Goal: Task Accomplishment & Management: Use online tool/utility

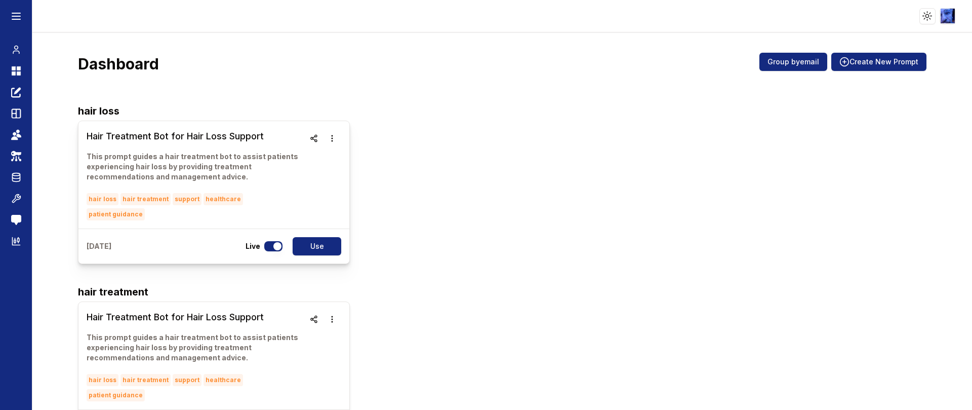
click at [154, 138] on h3 "Hair Treatment Bot for Hair Loss Support" at bounding box center [196, 136] width 218 height 14
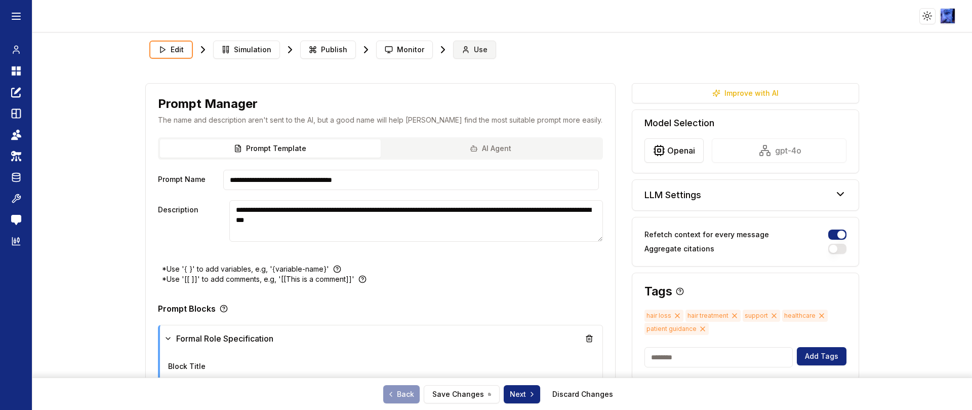
click at [462, 47] on icon at bounding box center [466, 50] width 8 height 8
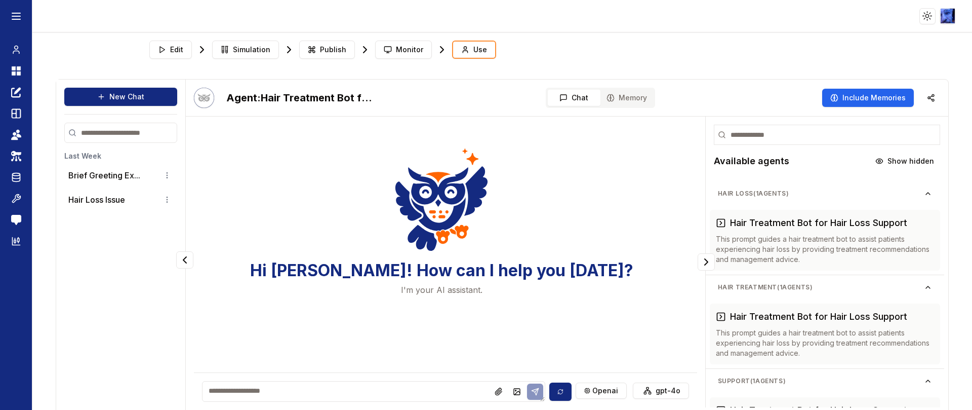
click at [357, 394] on textarea at bounding box center [373, 391] width 343 height 21
type textarea "**"
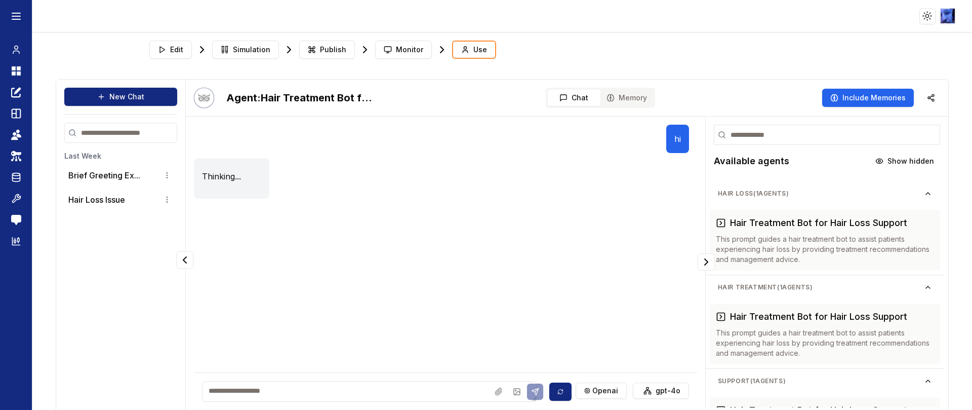
scroll to position [30, 0]
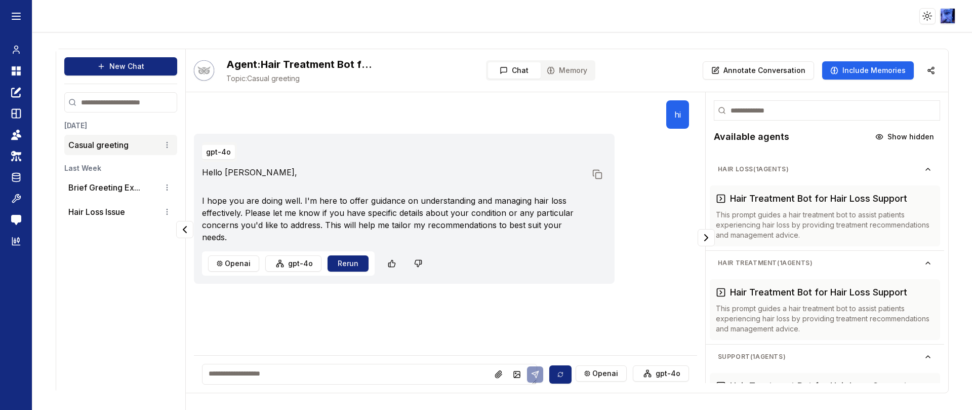
click at [571, 71] on span "Memory" at bounding box center [573, 70] width 28 height 10
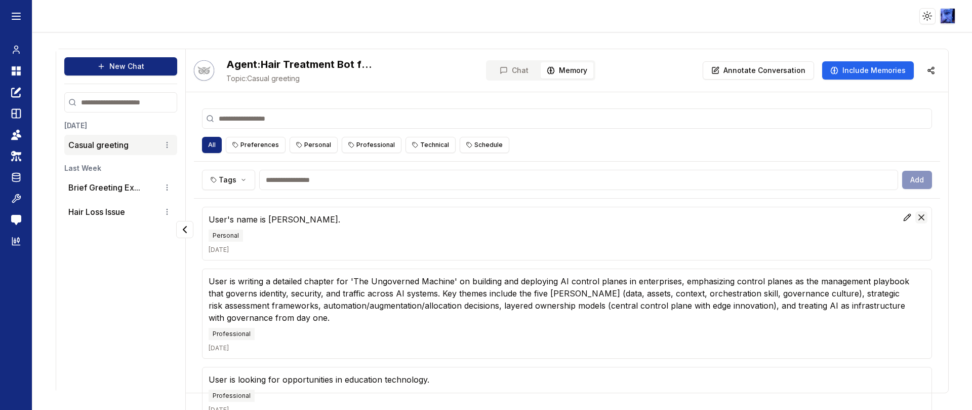
click at [916, 215] on icon at bounding box center [921, 217] width 10 height 10
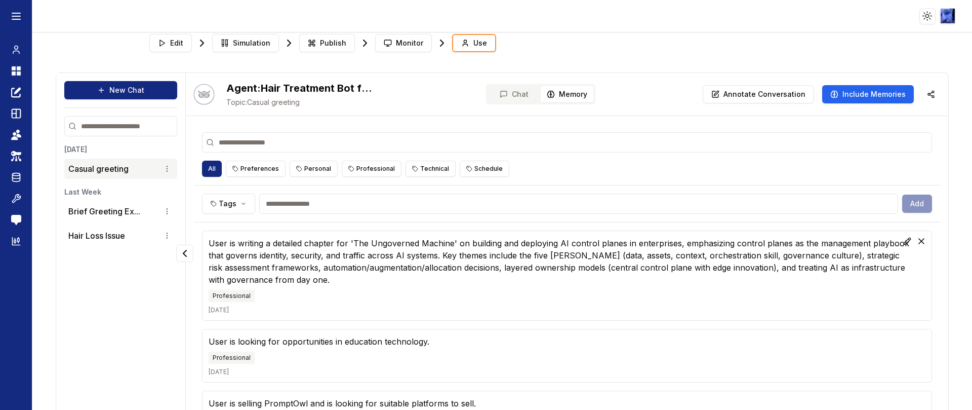
scroll to position [0, 0]
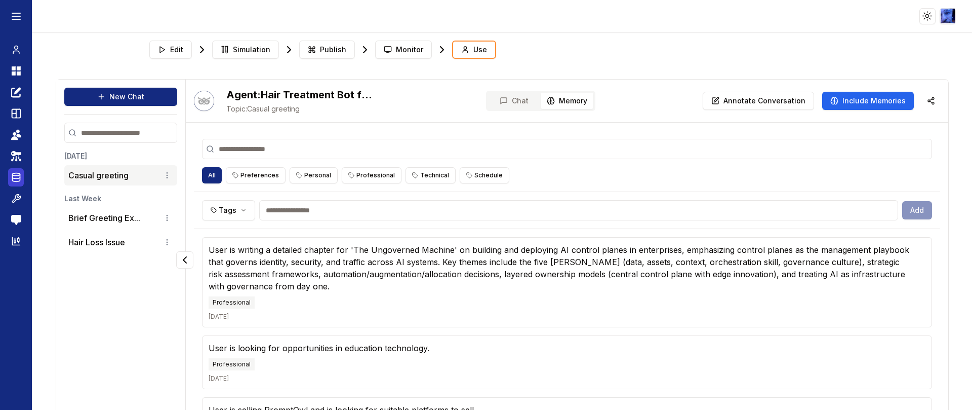
click at [19, 174] on icon at bounding box center [16, 177] width 10 height 12
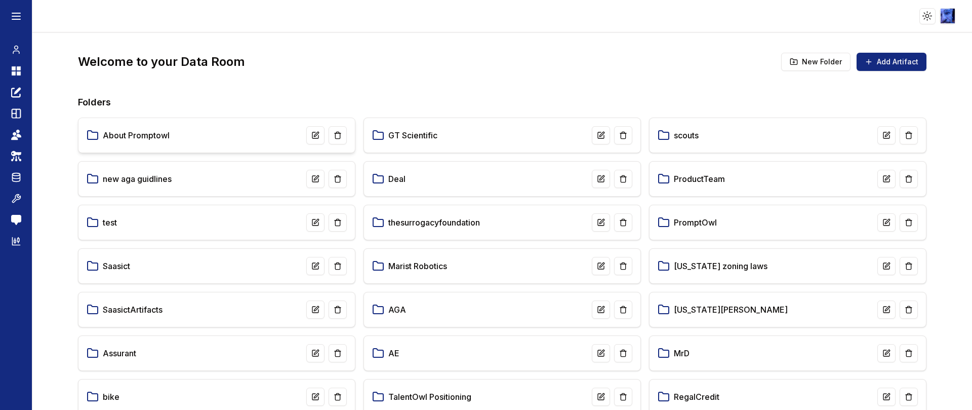
click at [155, 132] on link "About Promptowl" at bounding box center [136, 135] width 67 height 12
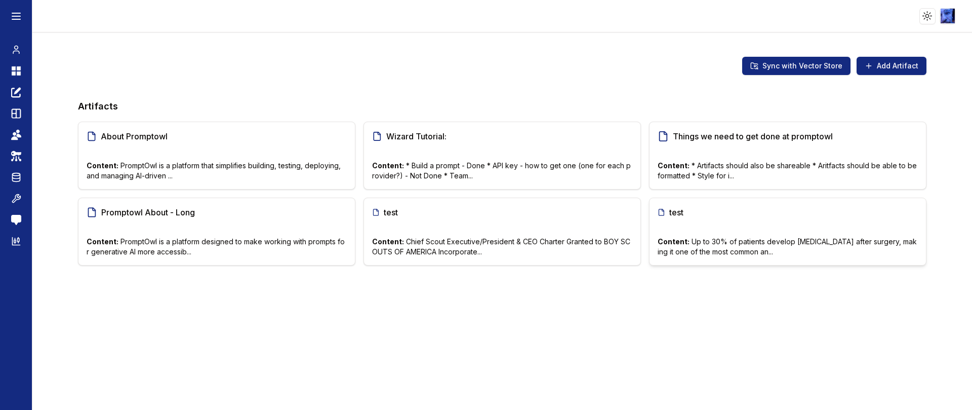
click at [679, 216] on span "test" at bounding box center [678, 212] width 19 height 12
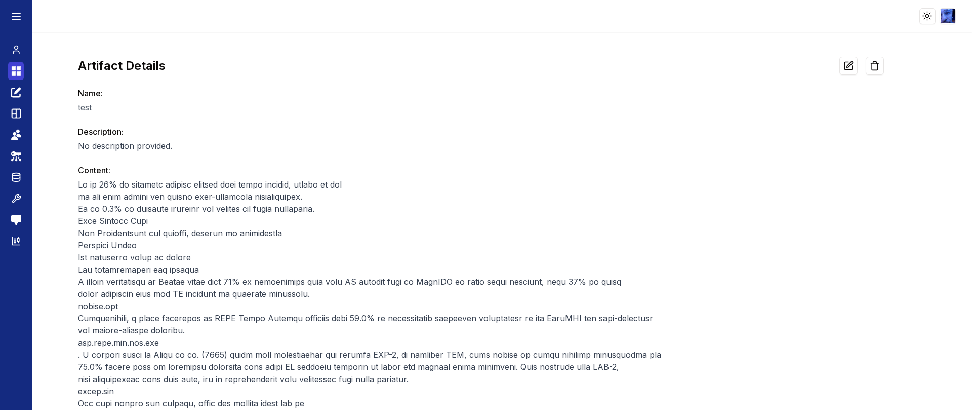
click at [14, 74] on icon at bounding box center [14, 73] width 4 height 4
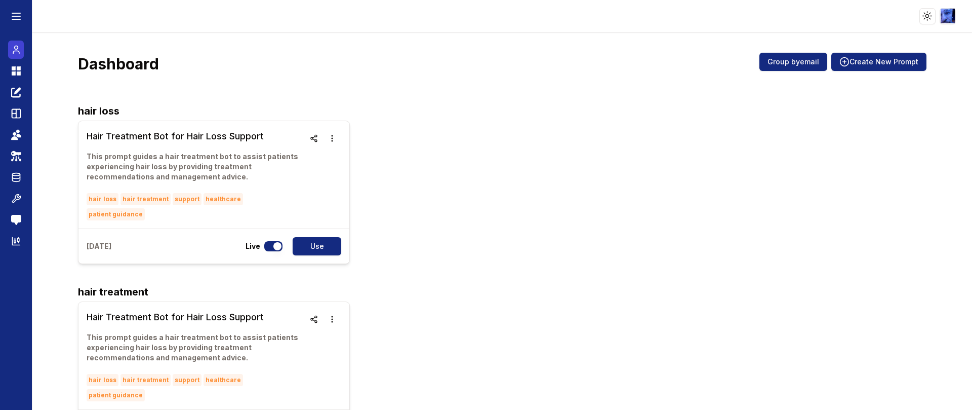
click at [19, 48] on icon at bounding box center [16, 50] width 10 height 12
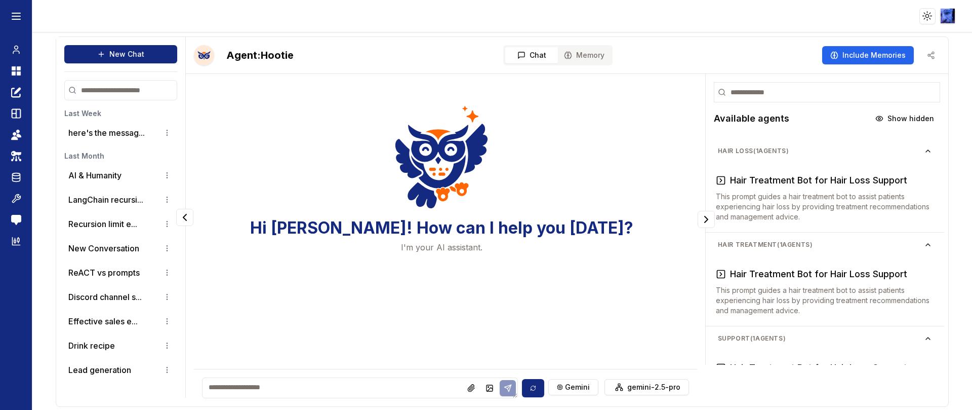
click at [401, 390] on textarea at bounding box center [359, 387] width 315 height 21
type textarea "**********"
click at [17, 177] on icon at bounding box center [16, 177] width 10 height 12
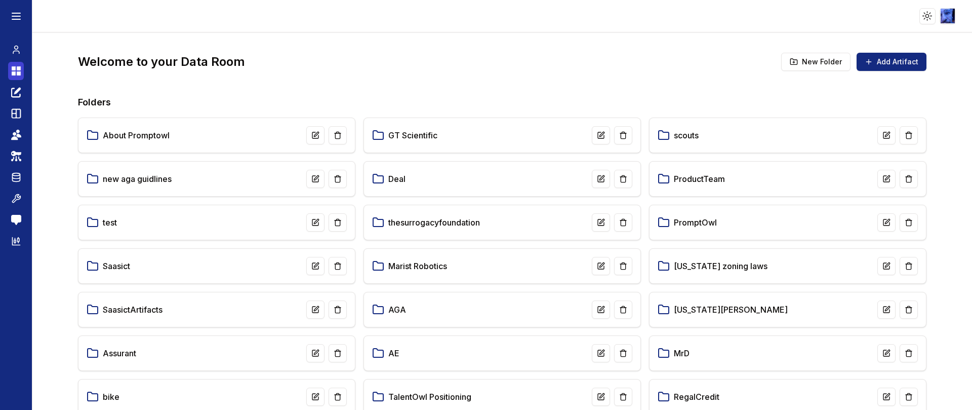
click at [20, 70] on icon at bounding box center [16, 71] width 10 height 12
click at [18, 47] on icon at bounding box center [16, 50] width 10 height 12
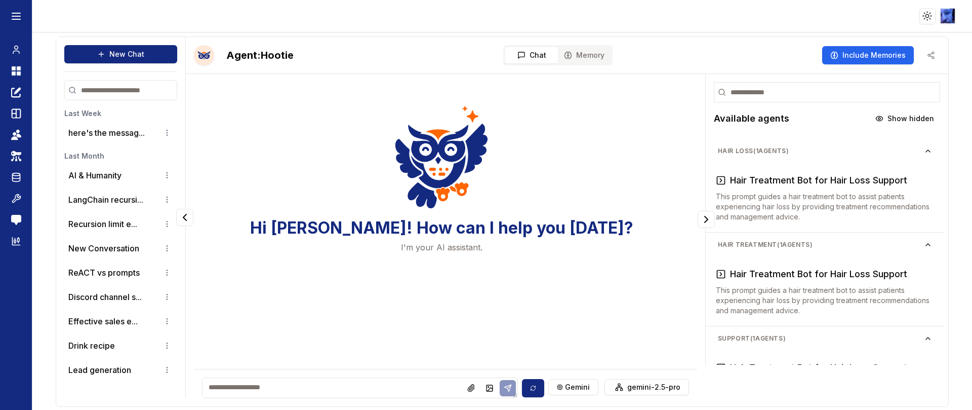
click at [590, 53] on span "Memory" at bounding box center [590, 55] width 28 height 10
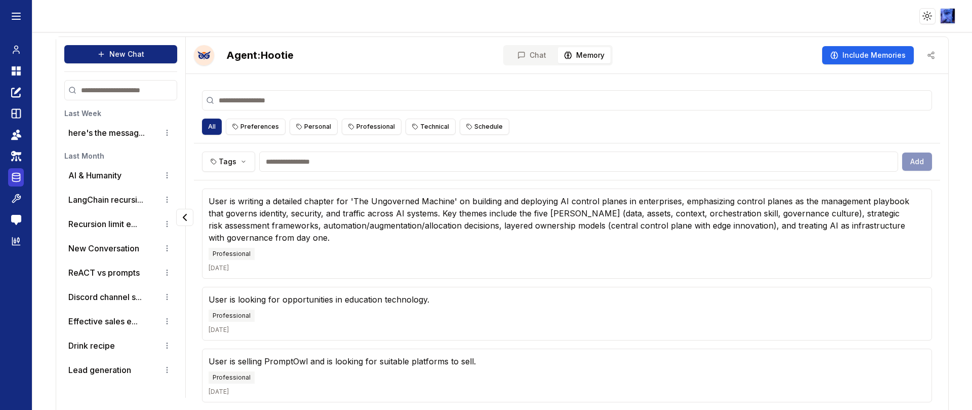
click at [15, 179] on icon at bounding box center [16, 177] width 10 height 12
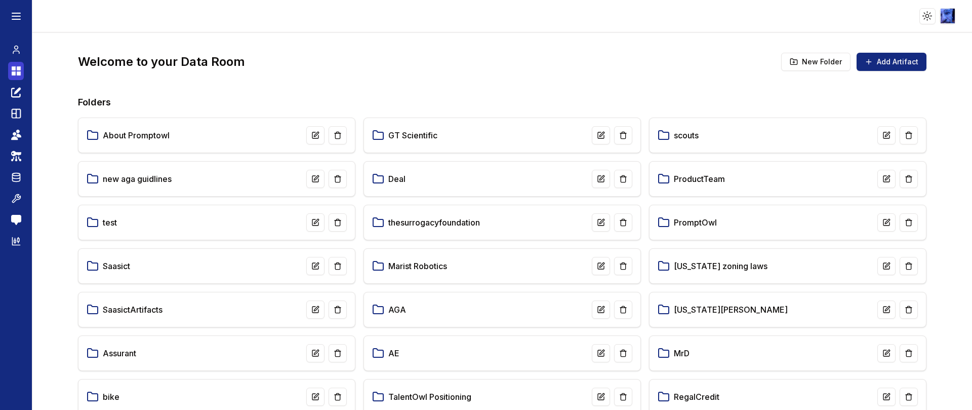
click at [13, 71] on icon at bounding box center [16, 71] width 10 height 12
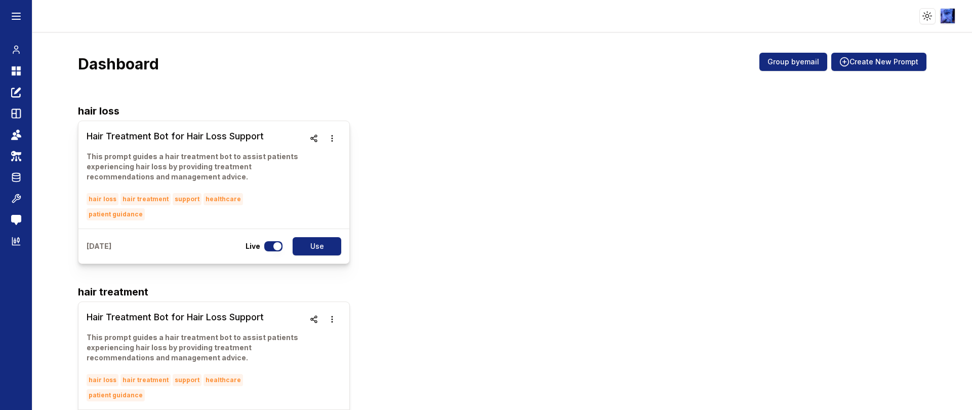
click at [143, 134] on h3 "Hair Treatment Bot for Hair Loss Support" at bounding box center [196, 136] width 218 height 14
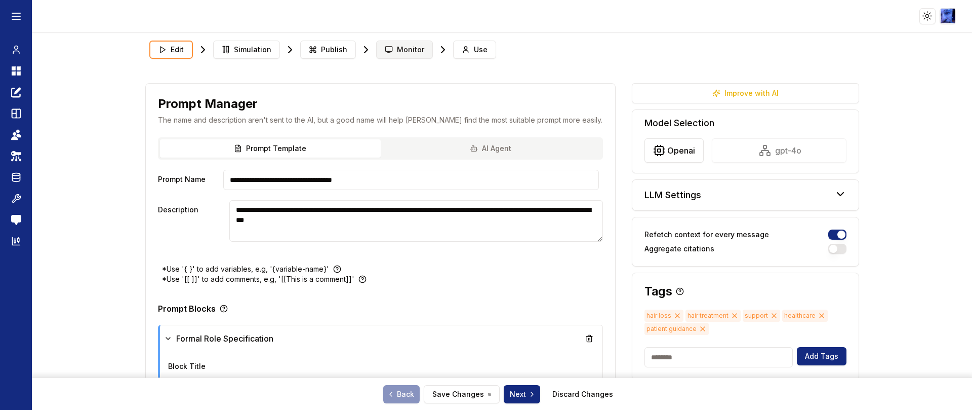
click at [406, 47] on span "Monitor" at bounding box center [410, 50] width 27 height 10
click at [335, 47] on span "Publish" at bounding box center [334, 50] width 26 height 10
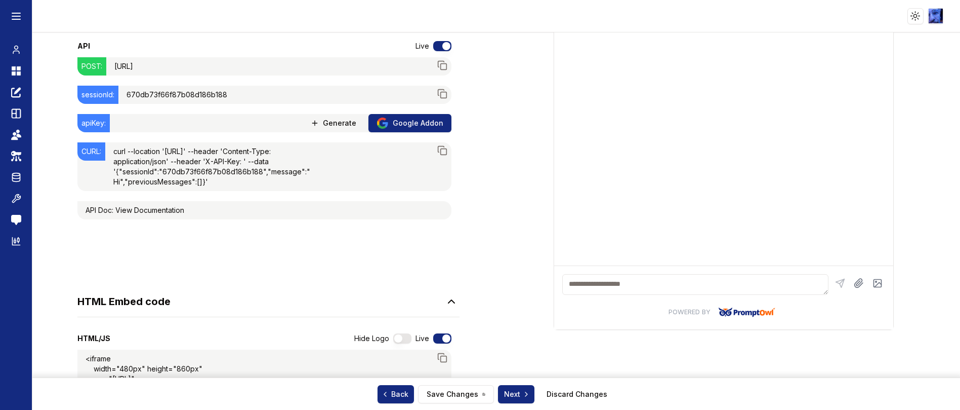
scroll to position [228, 0]
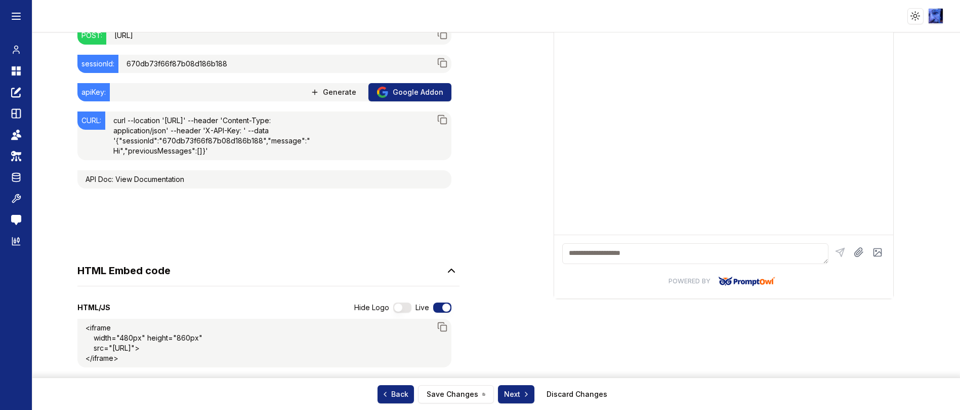
click at [327, 93] on span "Generate" at bounding box center [339, 92] width 33 height 10
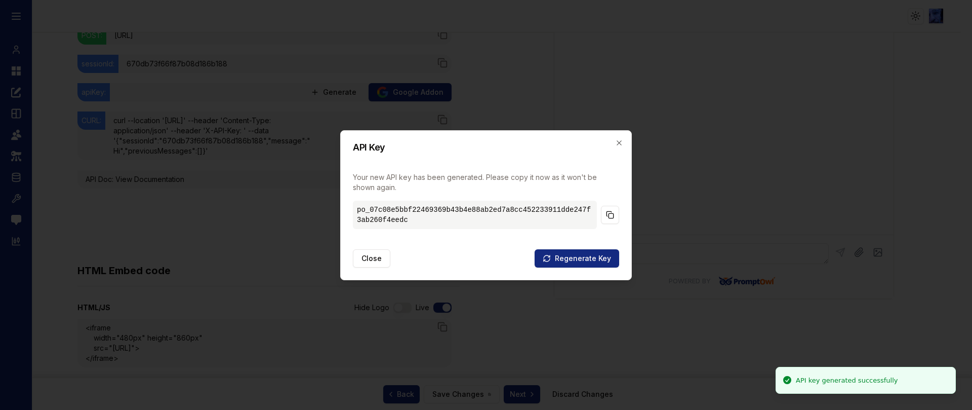
click at [614, 144] on h2 "API Key" at bounding box center [486, 147] width 266 height 9
click at [618, 143] on icon "button" at bounding box center [619, 143] width 8 height 8
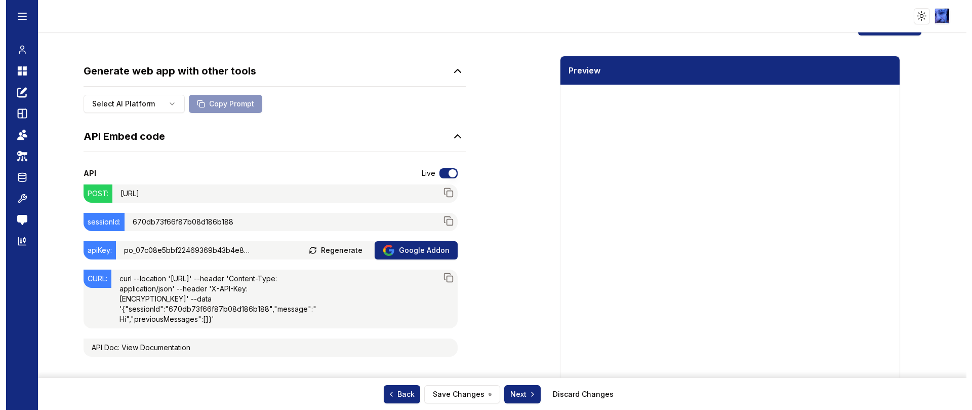
scroll to position [0, 0]
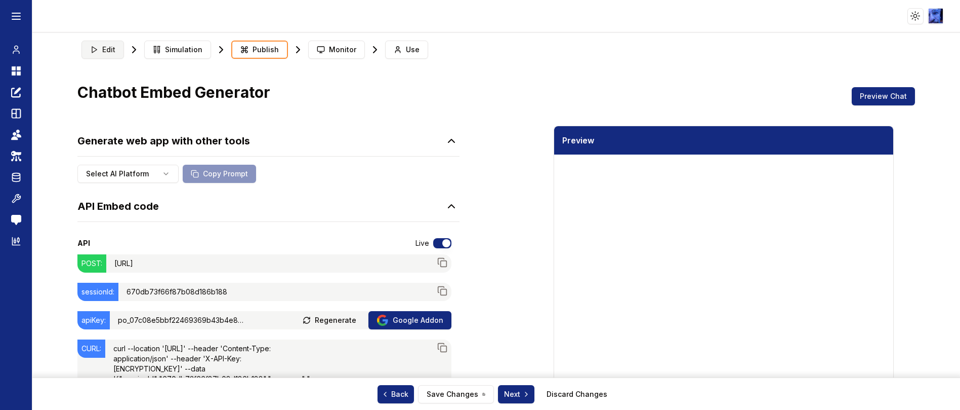
click at [87, 50] on button "Edit" at bounding box center [103, 50] width 43 height 18
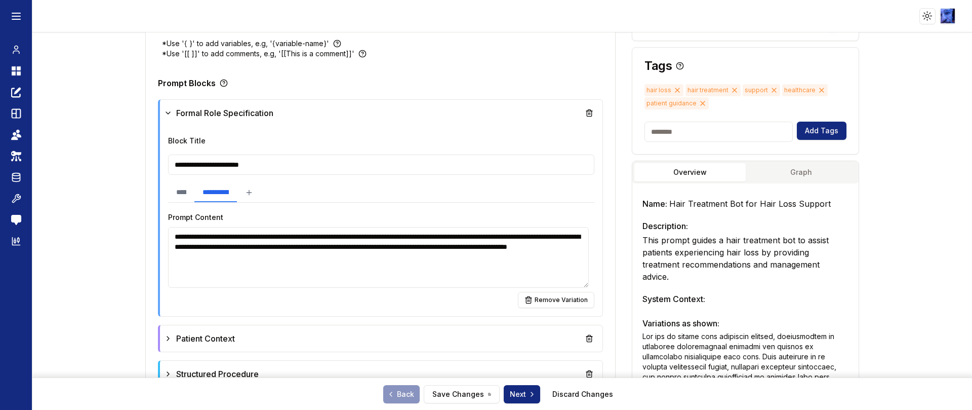
scroll to position [304, 0]
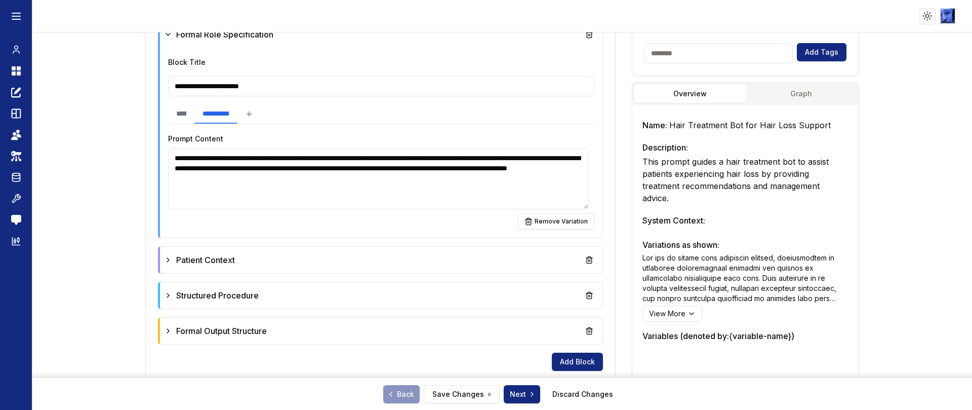
click at [547, 183] on textarea "**********" at bounding box center [378, 178] width 421 height 61
type textarea "**********"
click at [450, 399] on button "Save Changes" at bounding box center [462, 394] width 76 height 18
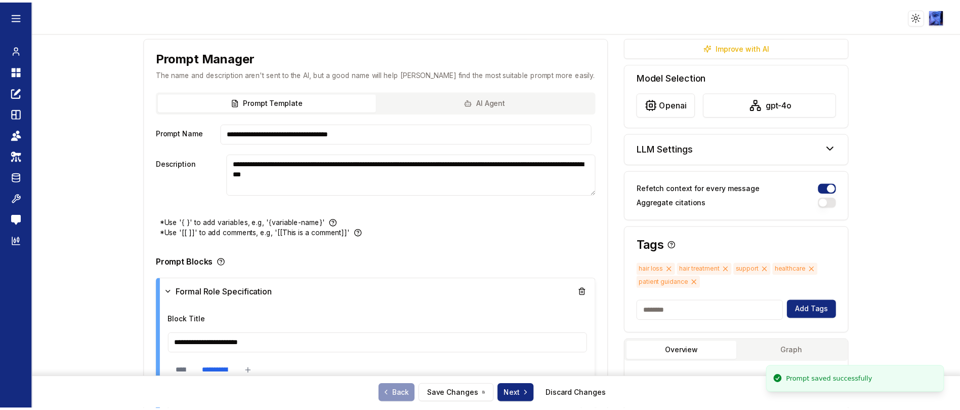
scroll to position [0, 0]
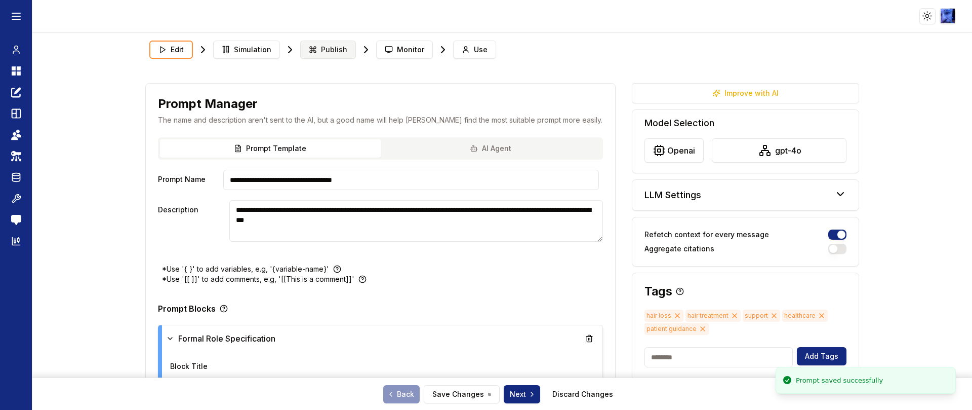
click at [325, 49] on span "Publish" at bounding box center [334, 50] width 26 height 10
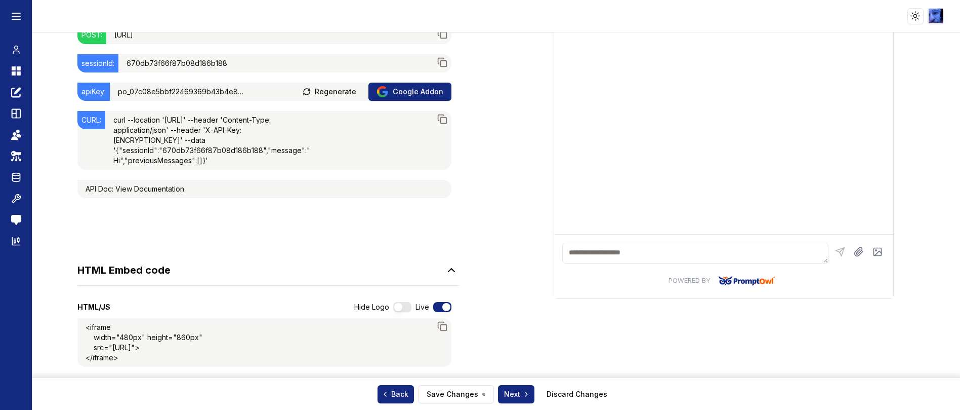
scroll to position [152, 0]
